Goal: Transaction & Acquisition: Purchase product/service

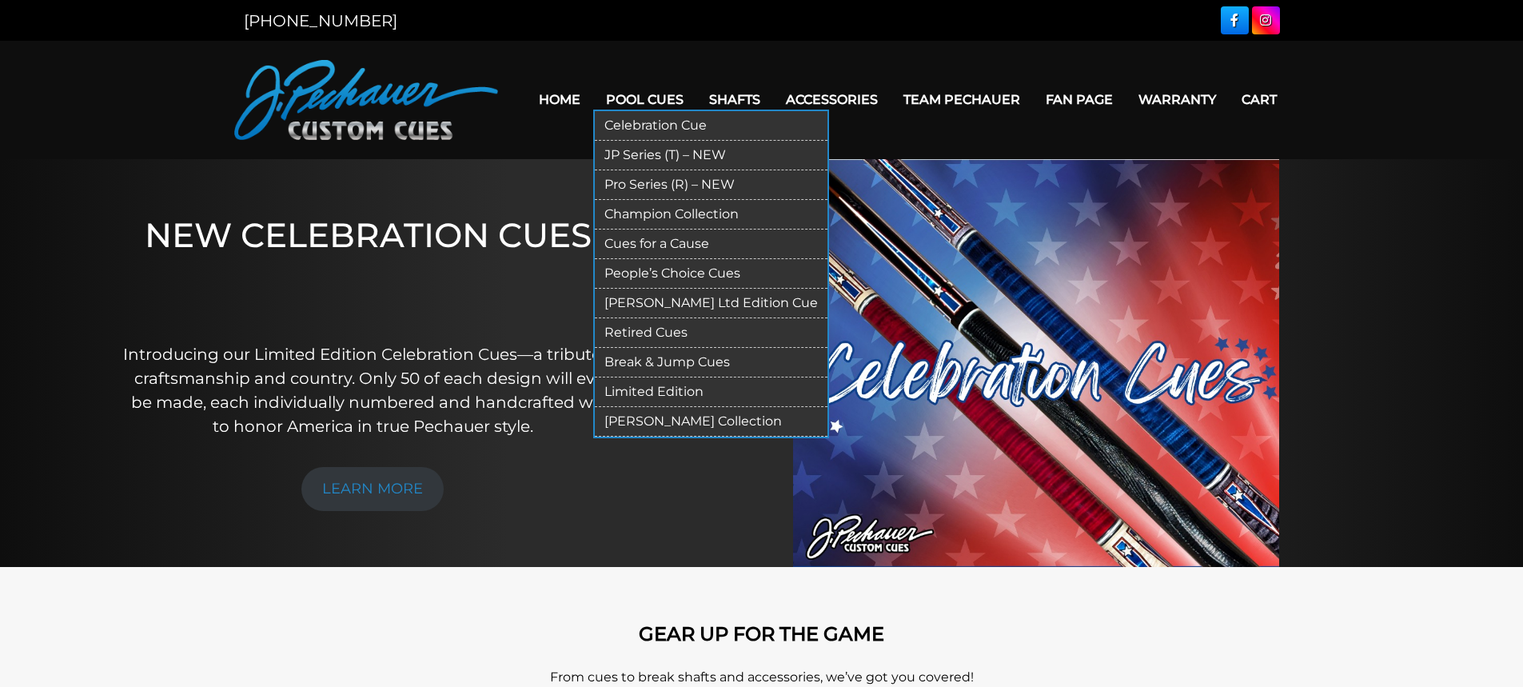
click at [667, 177] on link "Pro Series (R) – NEW" at bounding box center [711, 185] width 233 height 30
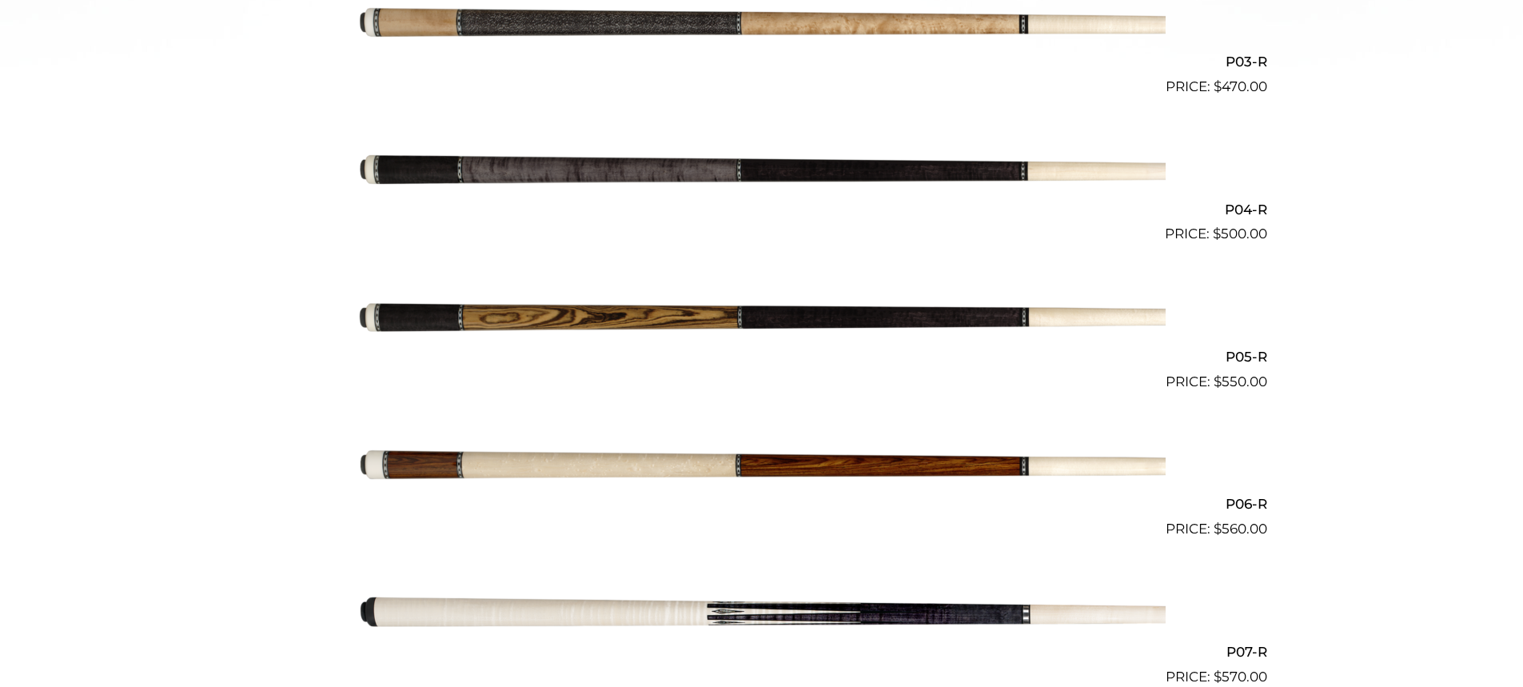
scroll to position [854, 0]
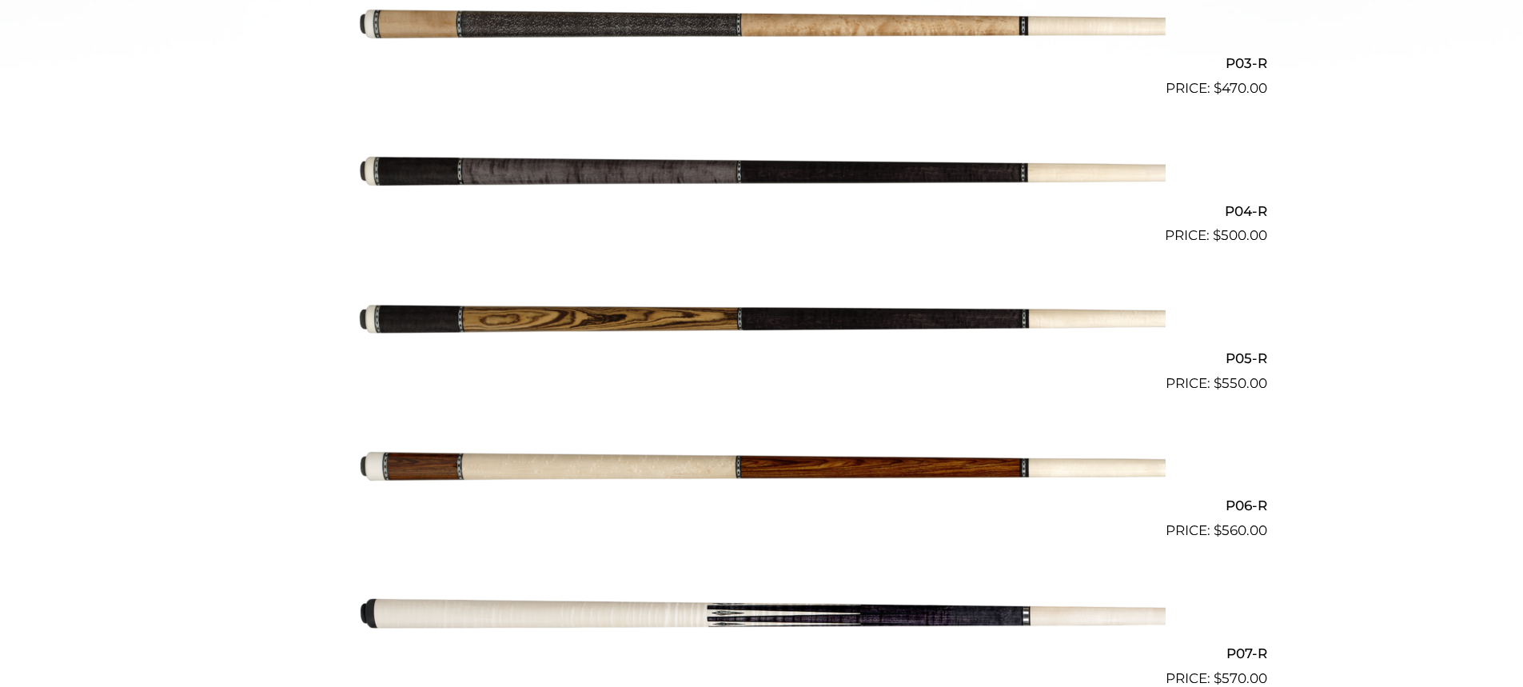
click at [699, 173] on img at bounding box center [761, 173] width 807 height 134
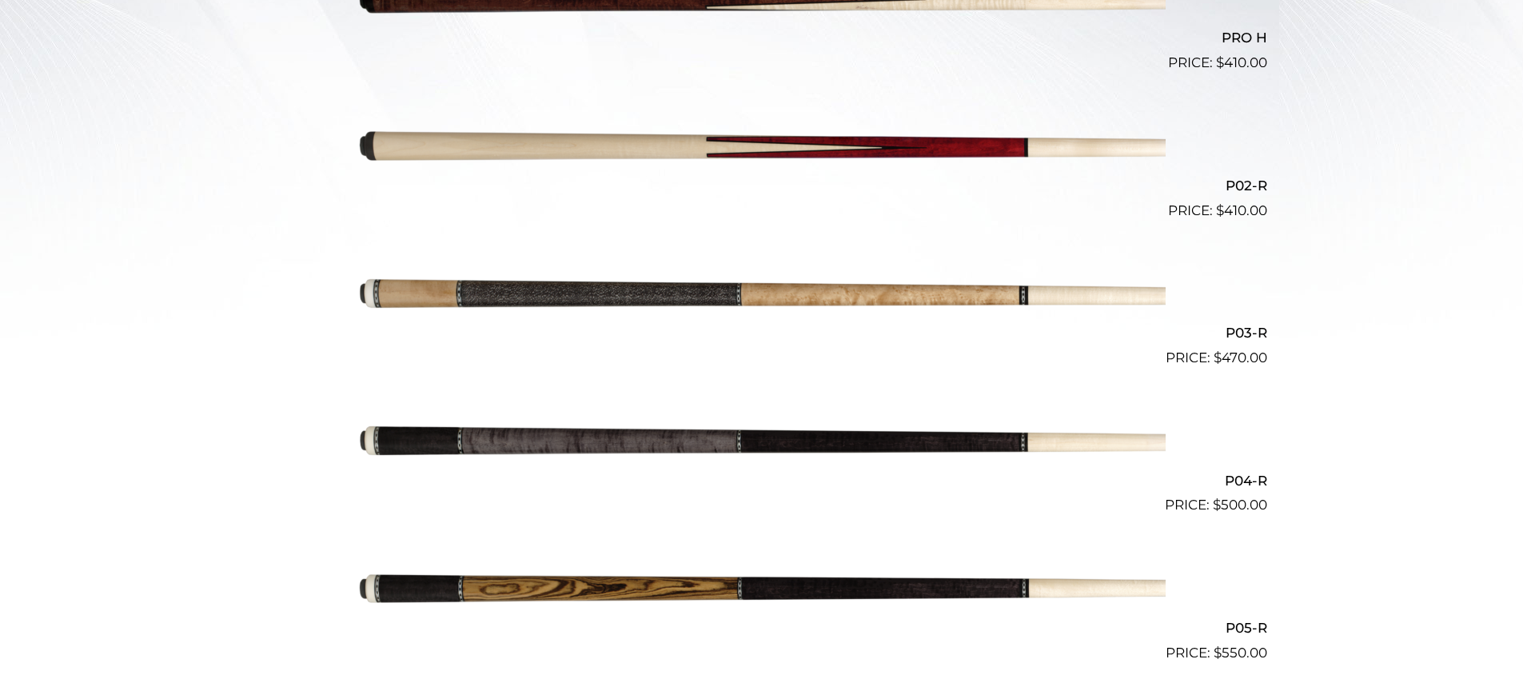
scroll to position [515, 0]
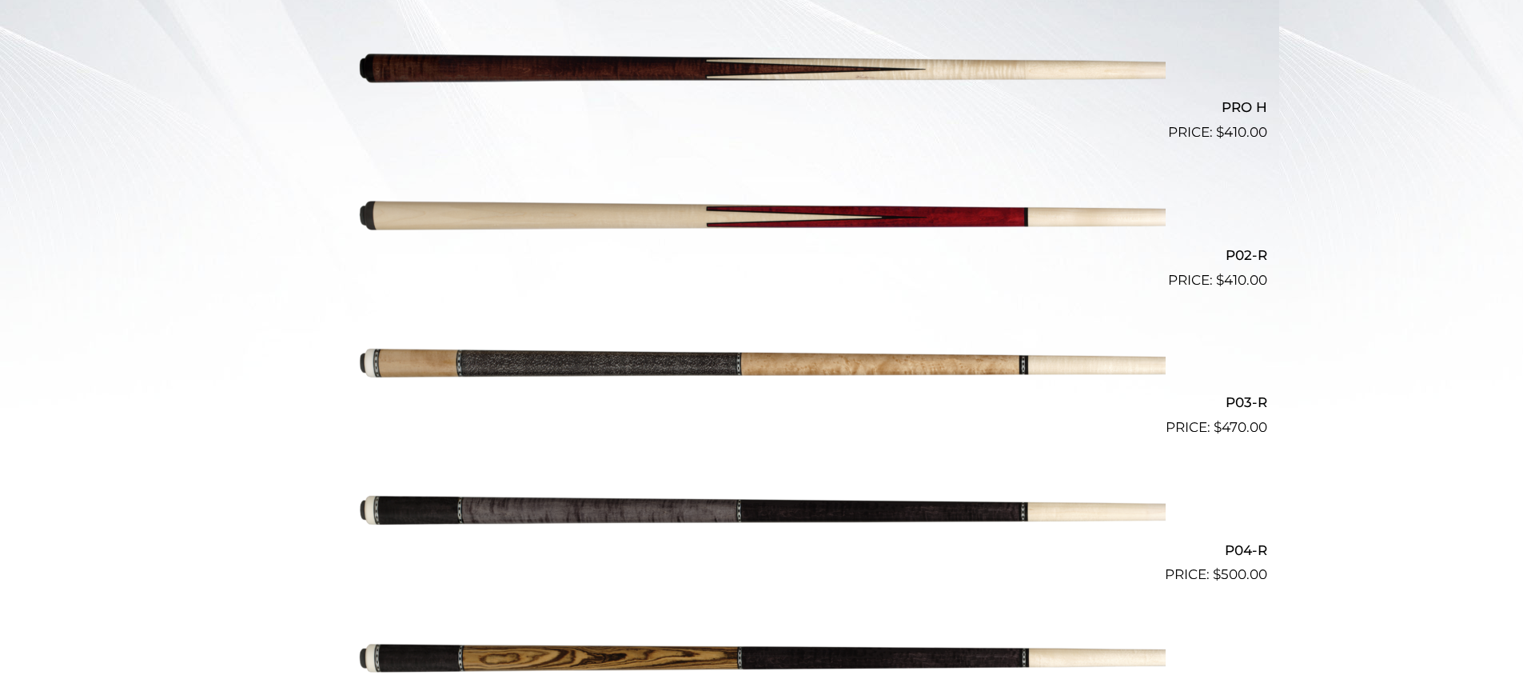
click at [707, 532] on img at bounding box center [761, 511] width 807 height 134
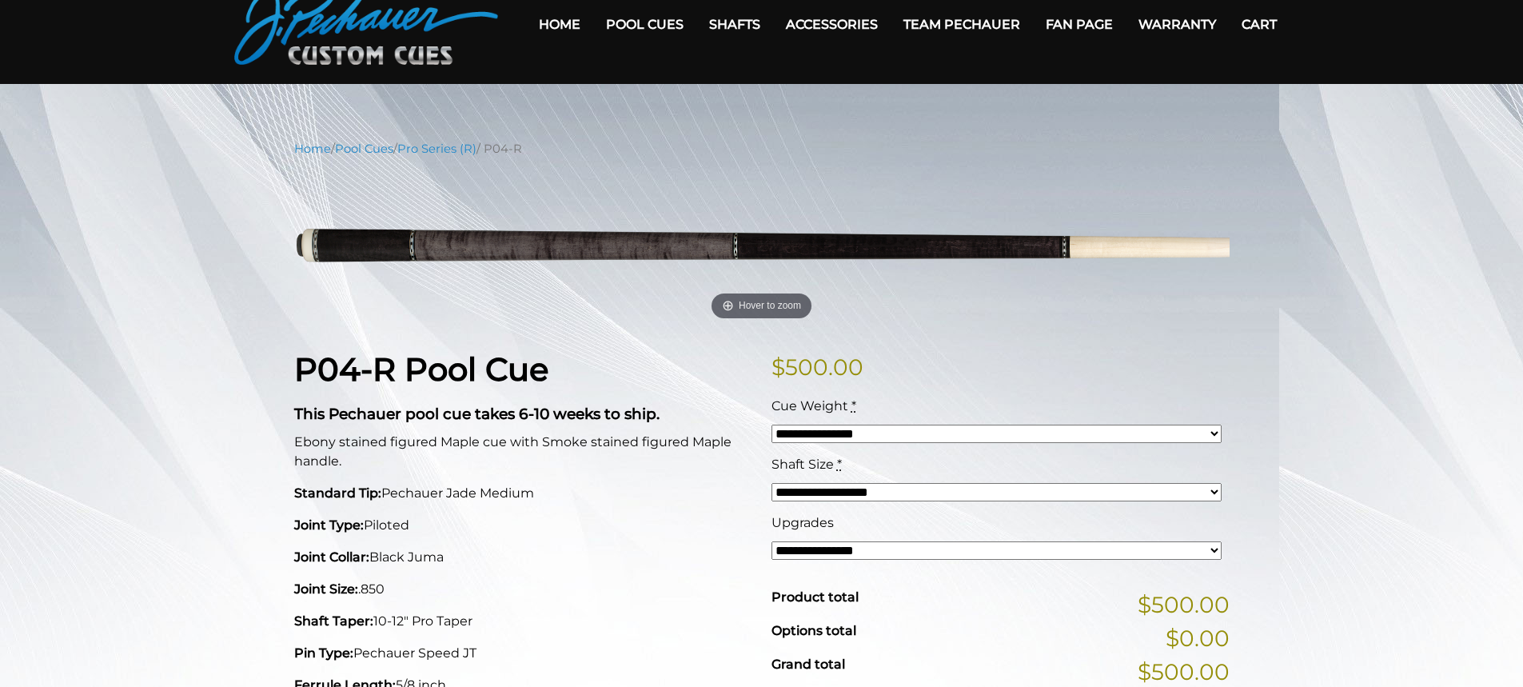
scroll to position [70, 0]
